Goal: Answer question/provide support: Share knowledge or assist other users

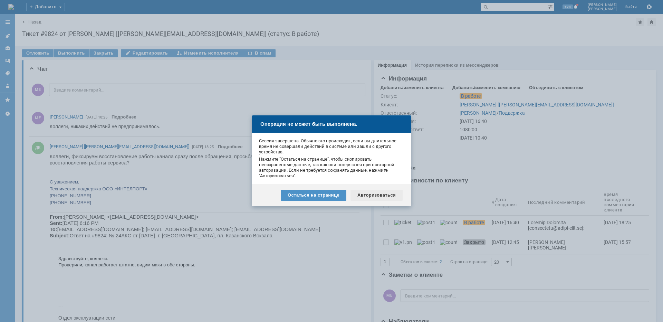
click at [394, 196] on div "Авторизоваться" at bounding box center [376, 195] width 52 height 11
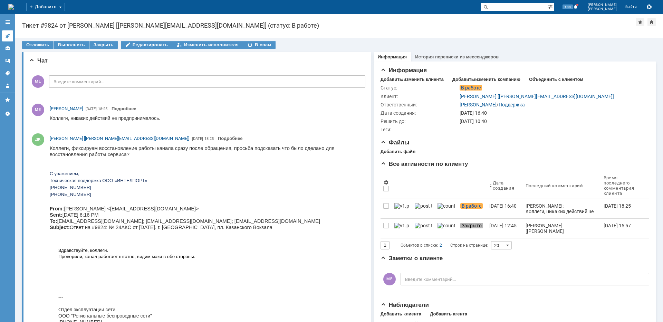
click at [7, 35] on icon at bounding box center [8, 36] width 6 height 6
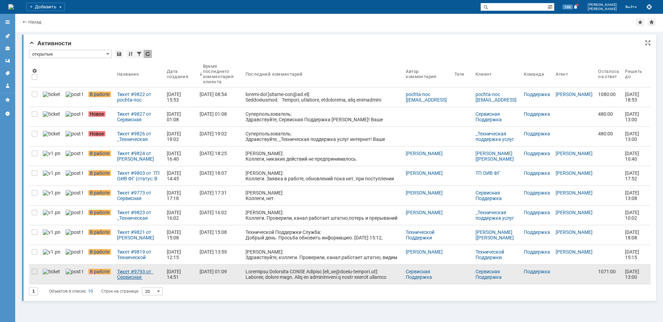
click at [126, 278] on div "Тикет #9793 от Сервисная Поддержка АКАДО Телеком [gms_ue@akado-telecom.ru] (ста…" at bounding box center [139, 274] width 44 height 11
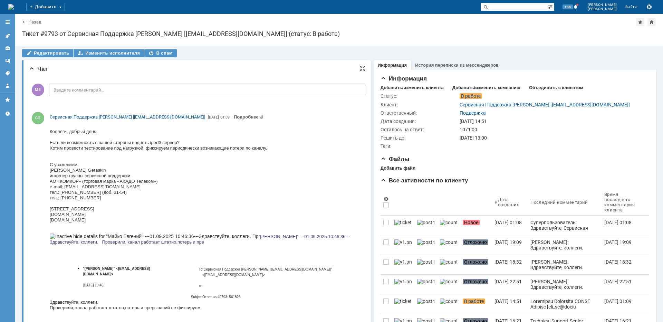
click at [192, 96] on div "МЕ Введите комментарий..." at bounding box center [197, 91] width 336 height 32
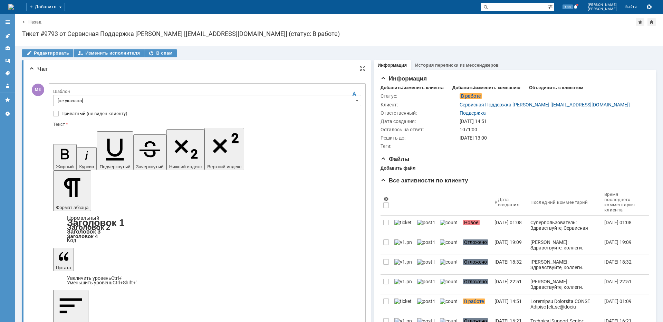
scroll to position [18, 2]
drag, startPoint x: 161, startPoint y: 2130, endPoint x: 149, endPoint y: 2130, distance: 11.4
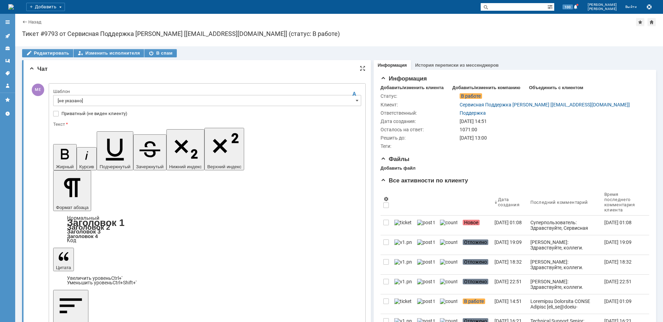
copy font "iperf3"
drag, startPoint x: 132, startPoint y: 1994, endPoint x: 114, endPoint y: 1992, distance: 17.7
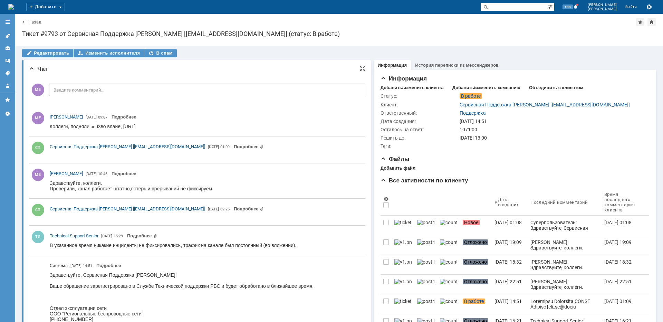
scroll to position [0, 0]
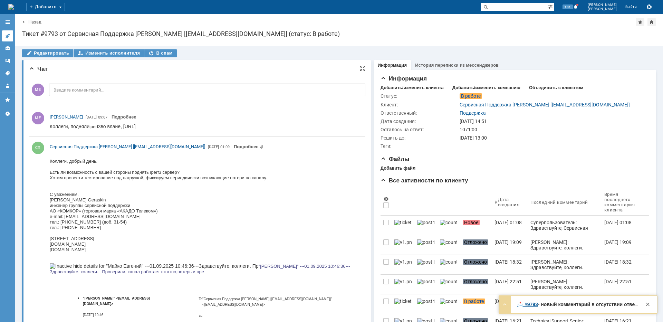
click at [11, 35] on link at bounding box center [7, 35] width 11 height 11
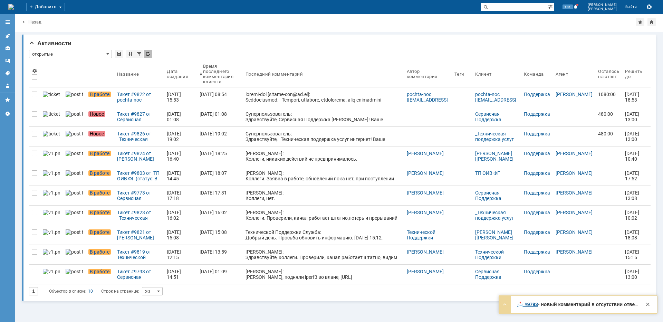
click at [127, 132] on div "Тикет #9826 от _Техническая поддержка услуг интернет [supportb2b@westcall.ru] (…" at bounding box center [139, 136] width 44 height 11
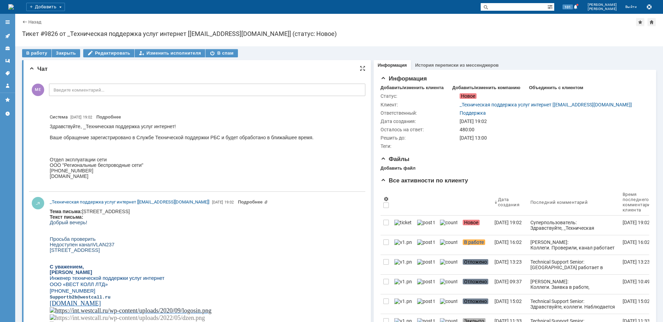
click at [104, 210] on body "Тема письма: Каширское ш, дом 3, корпус 2, строение 4 ТТ 77785 Текст письма: До…" at bounding box center [205, 284] width 310 height 150
click at [104, 211] on body "Тема письма: Каширское ш, дом 3, корпус 2, строение 4 ТТ 77785 Текст письма: До…" at bounding box center [205, 284] width 310 height 150
copy body "Каширское"
click at [36, 53] on div "В работу" at bounding box center [36, 53] width 29 height 8
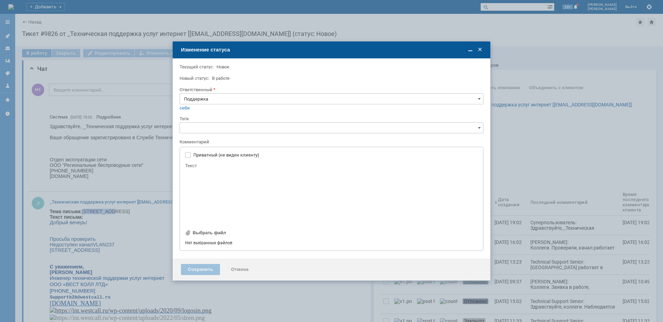
type input "[не указано]"
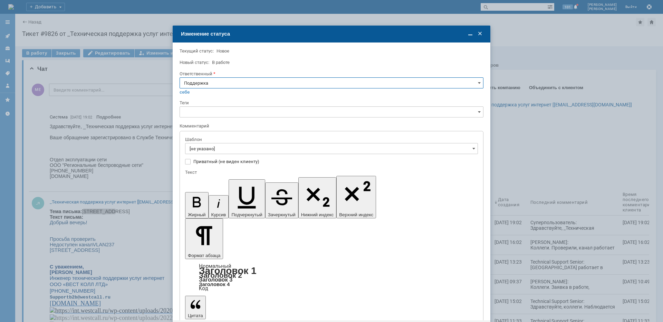
click at [279, 86] on input "Поддержка" at bounding box center [332, 82] width 304 height 11
click at [220, 152] on span "[PERSON_NAME]" at bounding box center [331, 153] width 295 height 6
type input "[PERSON_NAME]"
click at [220, 150] on input "[не указано]" at bounding box center [331, 148] width 293 height 11
type input "[PERSON_NAME]"
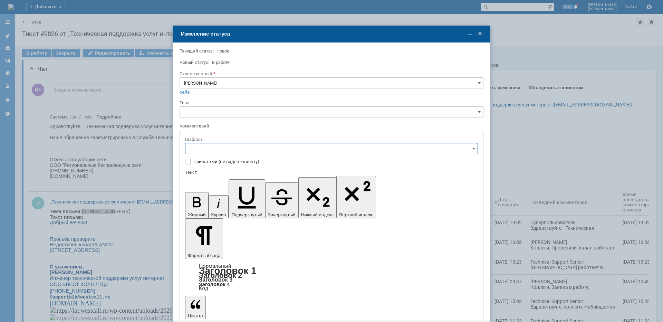
scroll to position [35, 0]
click at [243, 238] on span "[операторы] штатно маки" at bounding box center [332, 241] width 284 height 6
type input "[операторы] штатно маки"
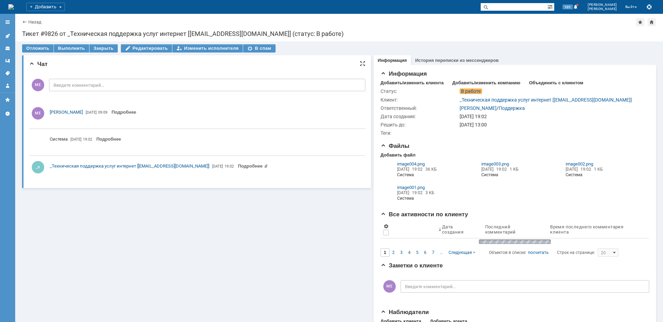
scroll to position [0, 0]
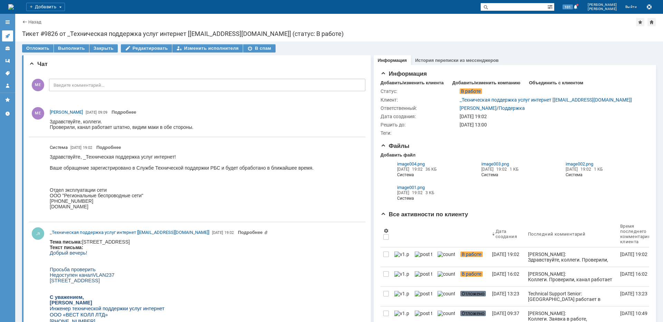
click at [12, 36] on link at bounding box center [7, 35] width 11 height 11
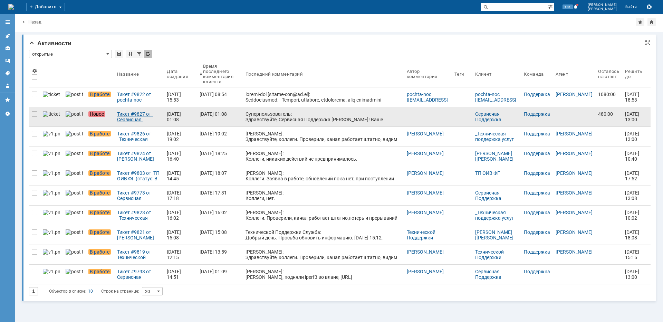
click at [125, 122] on div "Тикет #9827 от Сервисная Поддержка АКАДО Телеком [gms_ue@akado-telecom.ru] (ста…" at bounding box center [139, 116] width 44 height 11
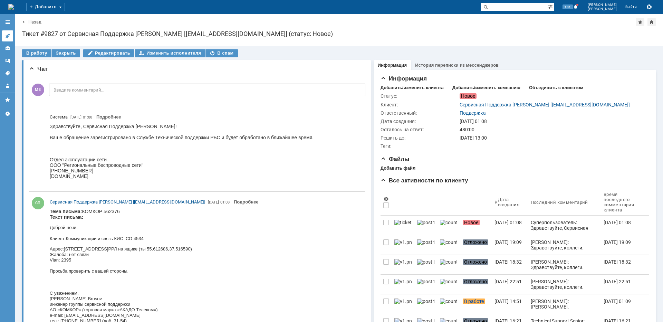
click at [8, 35] on icon at bounding box center [8, 36] width 6 height 6
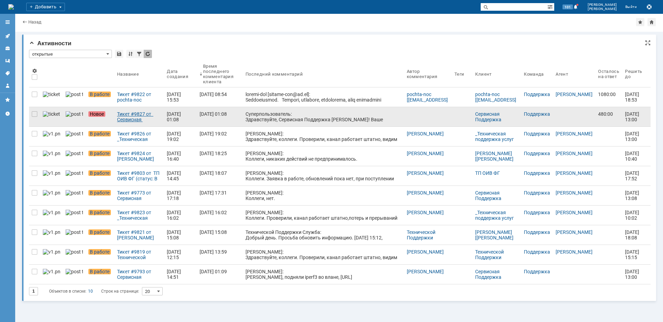
click at [126, 121] on div "Тикет #9827 от Сервисная Поддержка АКАДО Телеком [gms_ue@akado-telecom.ru] (ста…" at bounding box center [139, 116] width 44 height 11
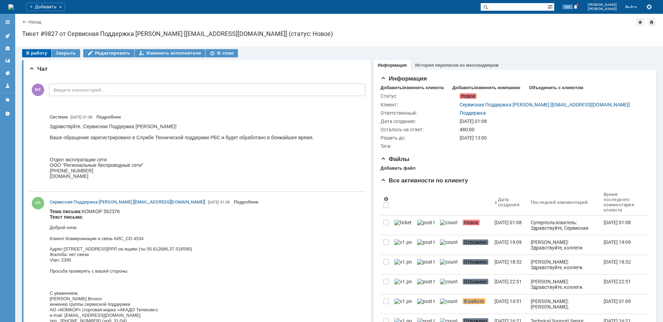
click at [31, 52] on div "В работу" at bounding box center [36, 53] width 29 height 8
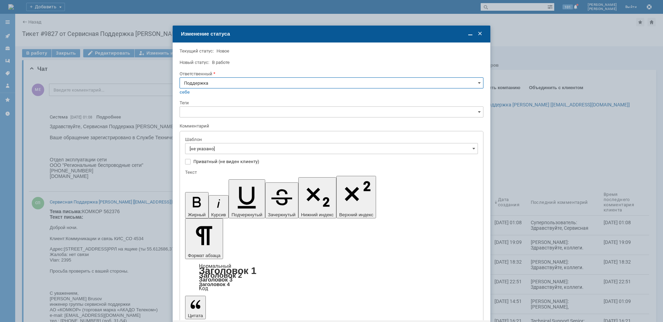
click at [218, 85] on input "Поддержка" at bounding box center [332, 82] width 304 height 11
click at [217, 156] on div "[PERSON_NAME]" at bounding box center [331, 152] width 303 height 11
type input "[PERSON_NAME]"
click at [217, 151] on input "[не указано]" at bounding box center [331, 148] width 293 height 11
type input "[PERSON_NAME]"
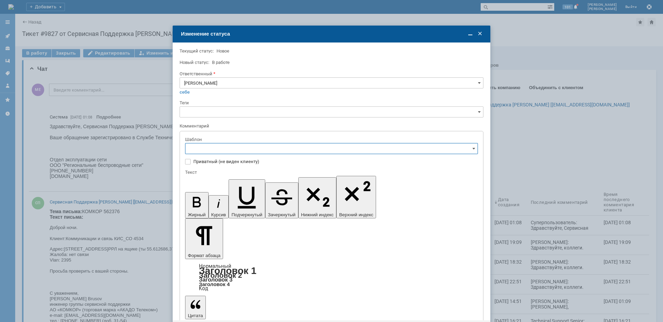
scroll to position [69, 0]
click at [237, 204] on span "[операторы] штатно маки" at bounding box center [332, 206] width 284 height 6
type input "[операторы] штатно маки"
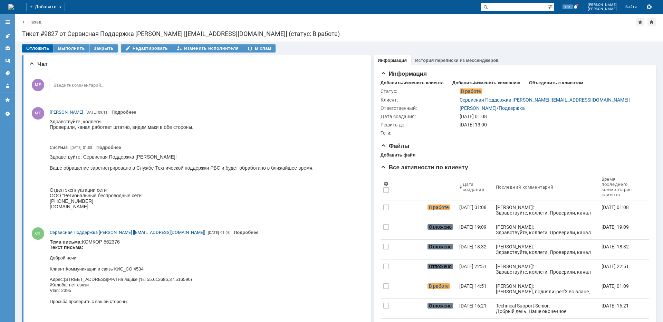
scroll to position [0, 0]
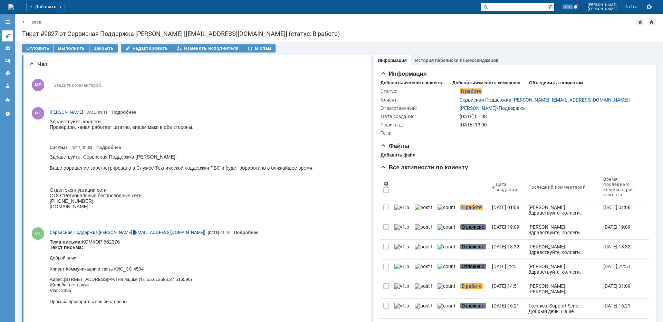
click at [10, 36] on icon at bounding box center [8, 36] width 6 height 6
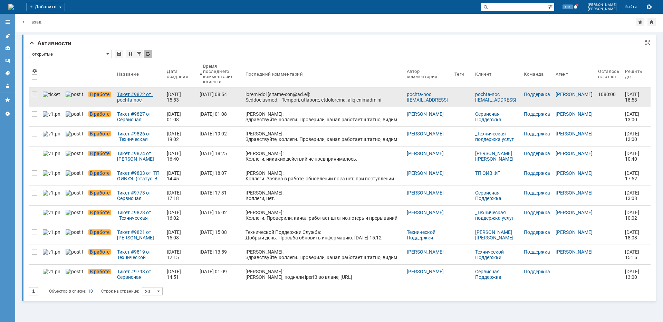
click at [135, 98] on div "Тикет #9822 от pochta-noc [pochta-noc@rt.ru] (статус: В работе)" at bounding box center [139, 96] width 44 height 11
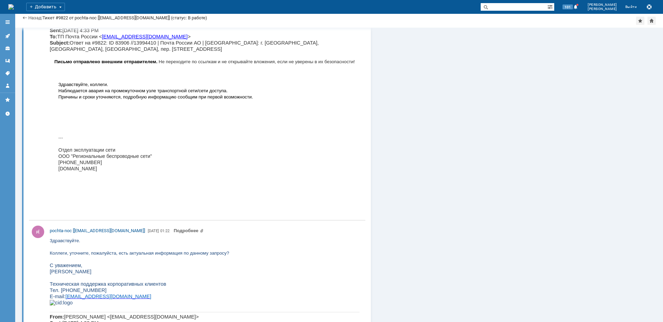
scroll to position [1400, 0]
click at [7, 34] on icon at bounding box center [8, 36] width 6 height 6
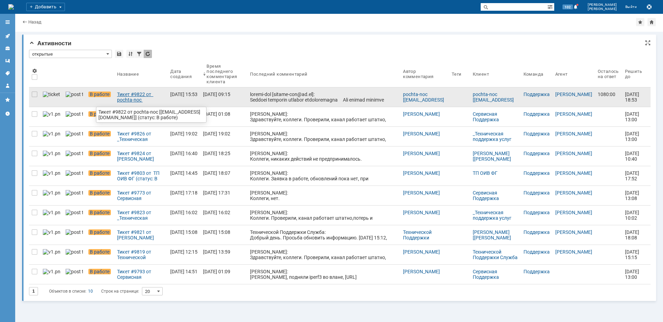
click at [126, 95] on div "Тикет #9822 от pochta-noc [pochta-noc@rt.ru] (статус: В работе)" at bounding box center [141, 96] width 48 height 11
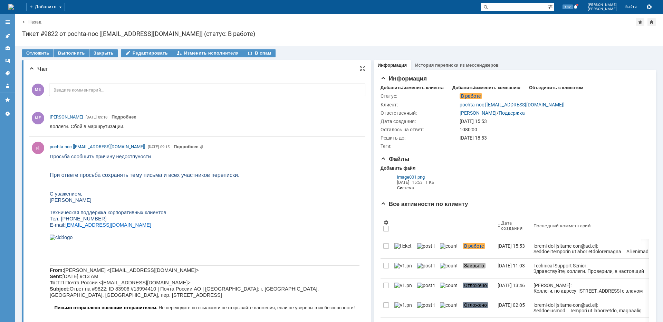
click at [4, 35] on link at bounding box center [7, 35] width 11 height 11
